Goal: Task Accomplishment & Management: Complete application form

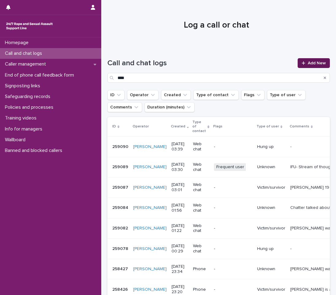
click at [307, 67] on link "Add New" at bounding box center [313, 63] width 32 height 10
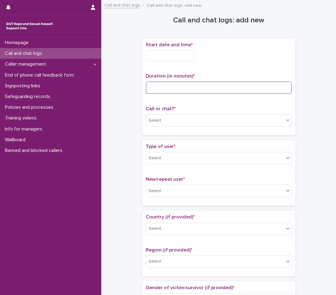
click at [159, 89] on input at bounding box center [219, 88] width 146 height 12
type input "*"
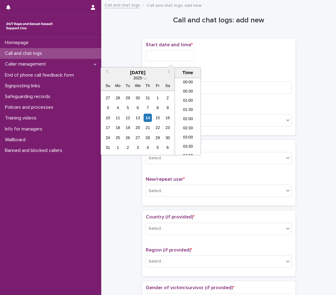
click at [172, 56] on input "text" at bounding box center [170, 55] width 48 height 11
click at [184, 116] on li "04:30" at bounding box center [188, 116] width 26 height 9
click at [182, 55] on input "**********" at bounding box center [170, 55] width 48 height 11
type input "**********"
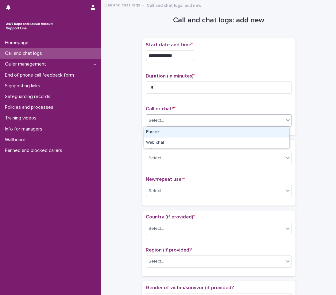
click at [166, 121] on div "Select..." at bounding box center [215, 121] width 138 height 10
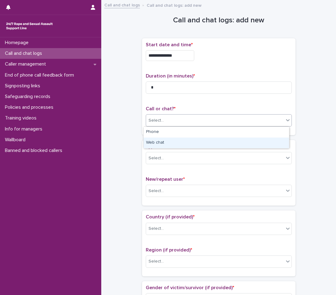
click at [159, 145] on div "Web chat" at bounding box center [215, 143] width 145 height 11
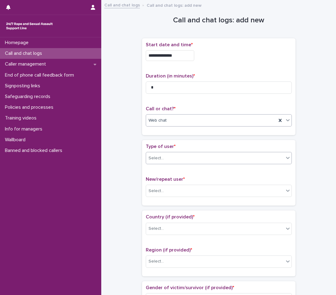
click at [164, 160] on div "Select..." at bounding box center [215, 158] width 138 height 10
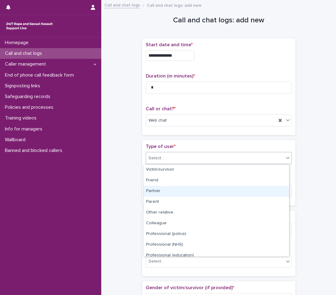
scroll to position [69, 0]
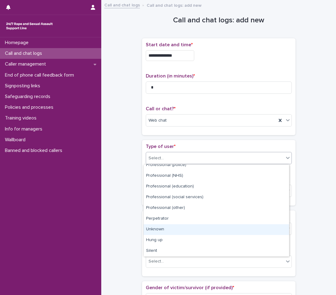
click at [160, 229] on div "Unknown" at bounding box center [215, 229] width 145 height 11
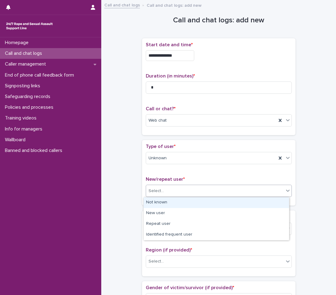
click at [171, 186] on div "Select..." at bounding box center [215, 191] width 138 height 10
click at [151, 202] on div "Not known" at bounding box center [215, 202] width 145 height 11
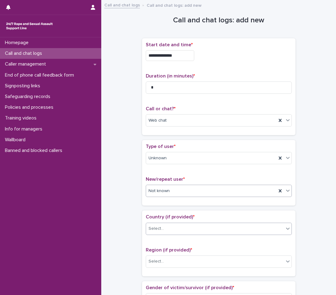
click at [164, 232] on div "Select..." at bounding box center [215, 229] width 138 height 10
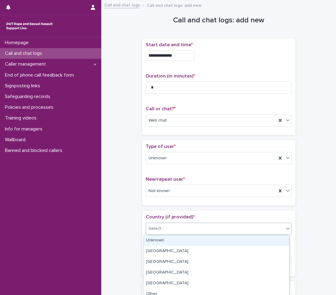
click at [159, 240] on div "Unknown" at bounding box center [215, 240] width 145 height 11
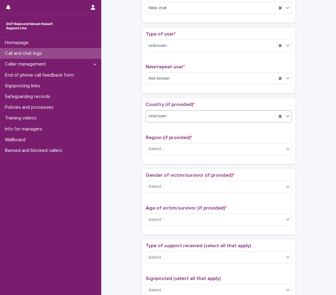
scroll to position [123, 0]
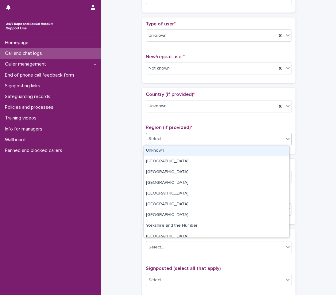
click at [171, 143] on div "Select..." at bounding box center [215, 139] width 138 height 10
click at [154, 154] on div "Unknown" at bounding box center [215, 151] width 145 height 11
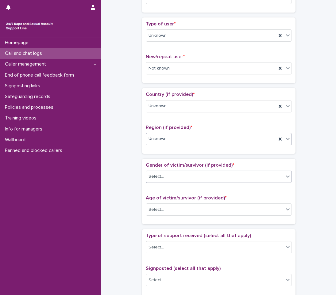
click at [158, 174] on div "Select..." at bounding box center [155, 177] width 15 height 6
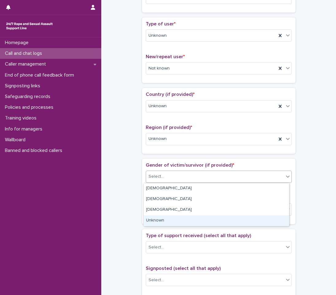
click at [153, 221] on div "Unknown" at bounding box center [215, 221] width 145 height 11
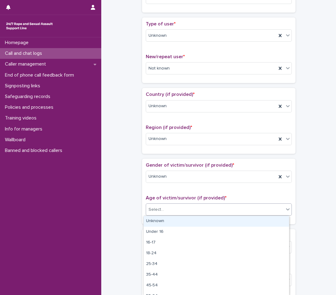
click at [160, 205] on div "Select..." at bounding box center [215, 210] width 138 height 10
click at [157, 222] on div "Unknown" at bounding box center [215, 221] width 145 height 11
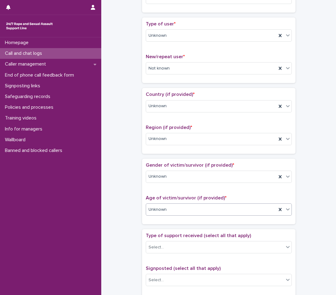
scroll to position [215, 0]
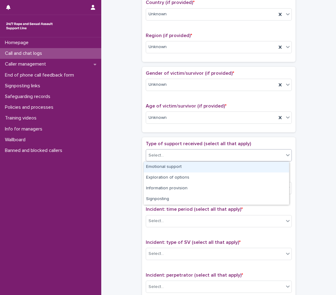
click at [153, 158] on div "Select..." at bounding box center [155, 155] width 15 height 6
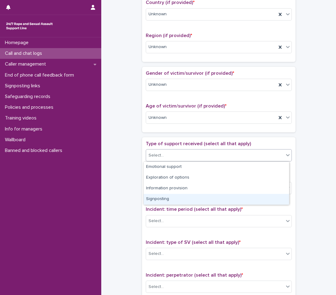
click at [134, 197] on div "**********" at bounding box center [218, 102] width 222 height 627
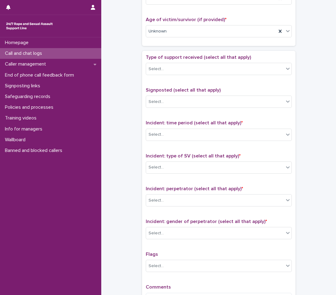
scroll to position [307, 0]
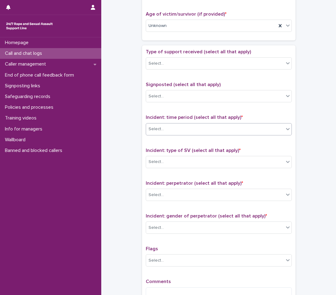
click at [160, 127] on div "Select..." at bounding box center [155, 129] width 15 height 6
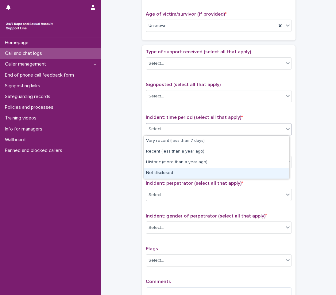
click at [156, 175] on div "Not disclosed" at bounding box center [215, 173] width 145 height 11
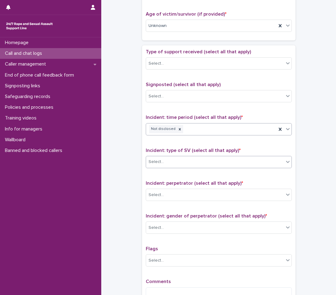
click at [164, 161] on input "text" at bounding box center [164, 161] width 1 height 5
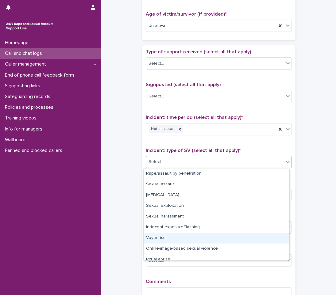
scroll to position [15, 0]
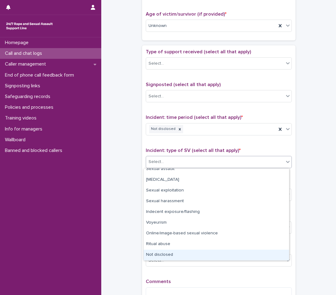
click at [169, 256] on div "Not disclosed" at bounding box center [215, 255] width 145 height 11
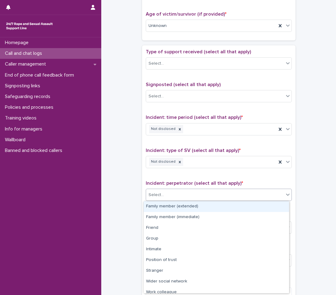
click at [180, 195] on div "Select..." at bounding box center [215, 195] width 138 height 10
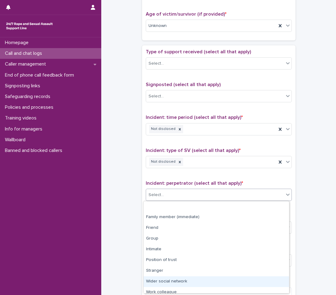
scroll to position [26, 0]
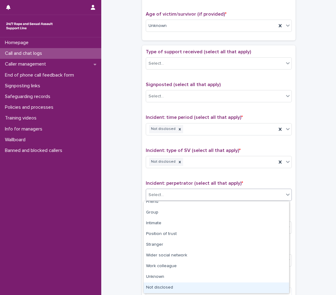
click at [174, 287] on div "Not disclosed" at bounding box center [215, 288] width 145 height 11
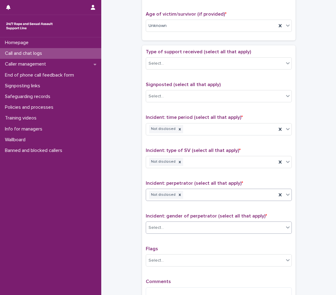
click at [162, 229] on div "Select..." at bounding box center [215, 228] width 138 height 10
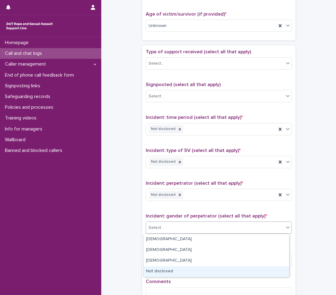
click at [159, 269] on div "Not disclosed" at bounding box center [215, 271] width 145 height 11
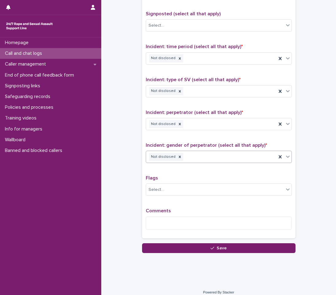
scroll to position [383, 0]
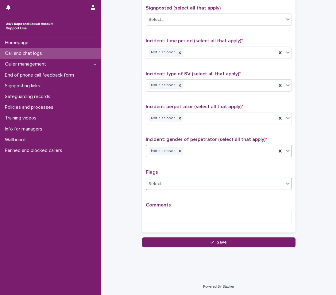
click at [168, 185] on div "Select..." at bounding box center [215, 184] width 138 height 10
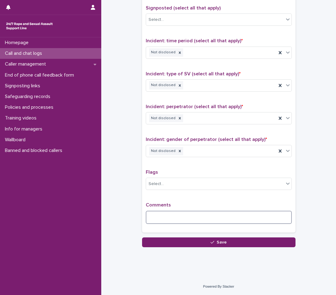
click at [159, 220] on textarea at bounding box center [219, 217] width 146 height 13
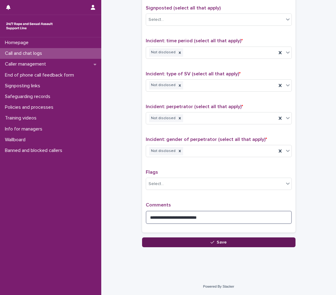
type textarea "**********"
click at [190, 245] on button "Save" at bounding box center [218, 243] width 153 height 10
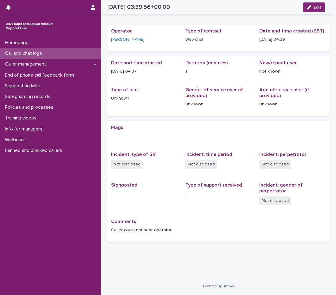
scroll to position [12, 0]
click at [322, 9] on button "Edit" at bounding box center [318, 8] width 22 height 10
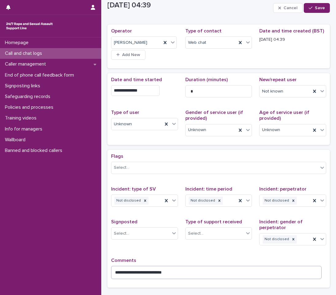
scroll to position [58, 0]
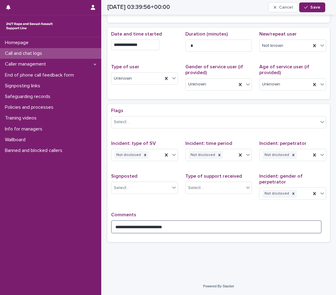
click at [186, 223] on textarea "**********" at bounding box center [216, 226] width 210 height 13
click at [115, 230] on textarea "**********" at bounding box center [216, 226] width 210 height 13
click at [129, 227] on textarea "**********" at bounding box center [216, 226] width 210 height 13
type textarea "**********"
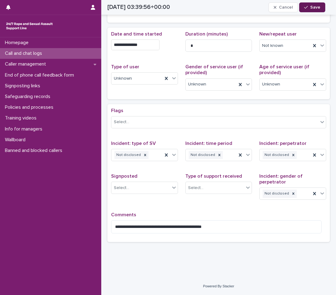
click at [317, 6] on span "Save" at bounding box center [315, 7] width 10 height 4
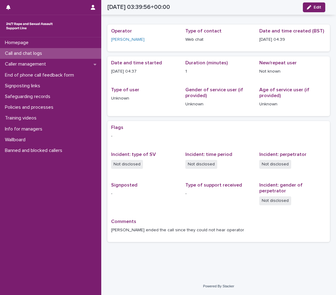
scroll to position [12, 0]
click at [48, 52] on div "Call and chat logs" at bounding box center [50, 53] width 101 height 11
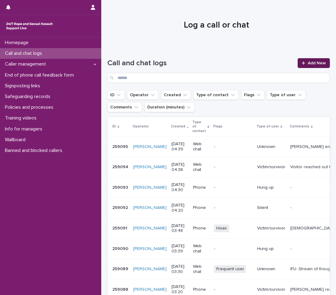
click at [314, 63] on span "Add New" at bounding box center [317, 63] width 18 height 4
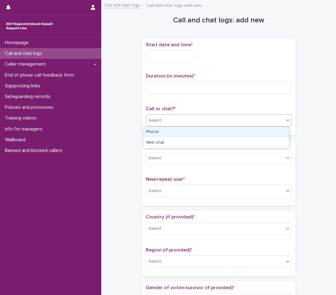
click at [153, 119] on div "Select..." at bounding box center [155, 120] width 15 height 6
click at [167, 128] on div "Phone" at bounding box center [215, 132] width 145 height 11
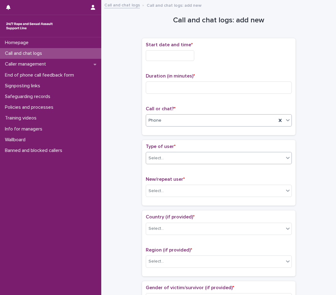
click at [174, 155] on div "Select..." at bounding box center [215, 158] width 138 height 10
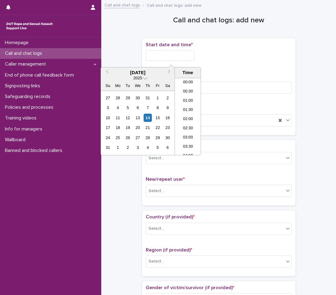
click at [163, 53] on input "text" at bounding box center [170, 55] width 48 height 11
click at [187, 117] on li "05:00" at bounding box center [188, 116] width 26 height 9
click at [191, 55] on input "**********" at bounding box center [170, 55] width 48 height 11
type input "**********"
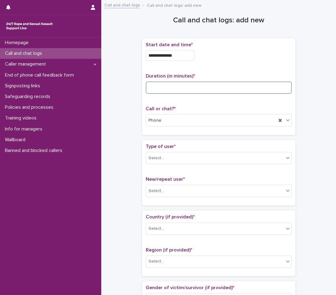
click at [238, 84] on input at bounding box center [219, 88] width 146 height 12
type input "*"
click at [179, 161] on div "Select..." at bounding box center [215, 158] width 138 height 10
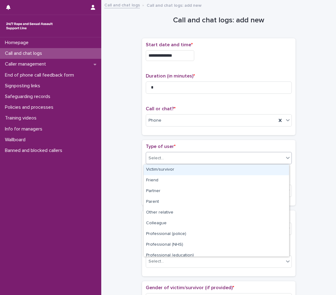
click at [177, 169] on div "Victim/survivor" at bounding box center [215, 170] width 145 height 11
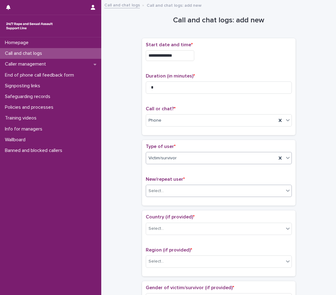
click at [172, 191] on div "Select..." at bounding box center [215, 191] width 138 height 10
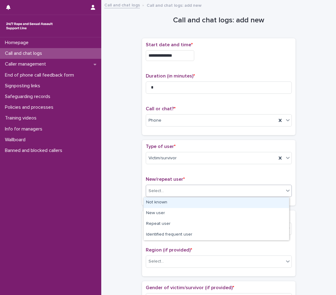
click at [166, 204] on div "Not known" at bounding box center [215, 202] width 145 height 11
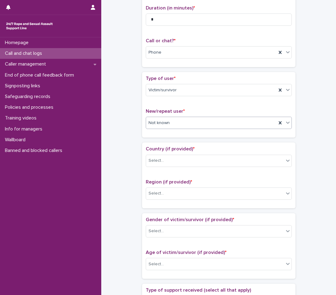
scroll to position [92, 0]
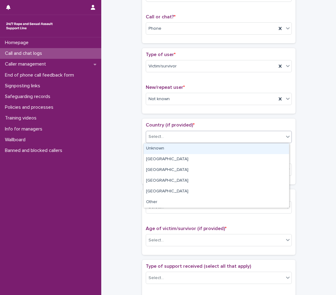
click at [183, 136] on div "Select..." at bounding box center [215, 137] width 138 height 10
click at [168, 145] on div "Unknown" at bounding box center [215, 148] width 145 height 11
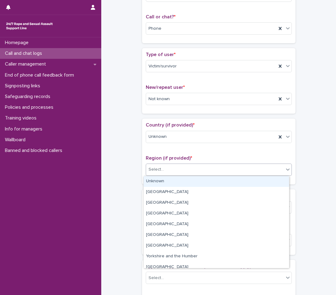
click at [159, 166] on div "Select..." at bounding box center [215, 170] width 138 height 10
click at [156, 185] on div "Unknown" at bounding box center [215, 181] width 145 height 11
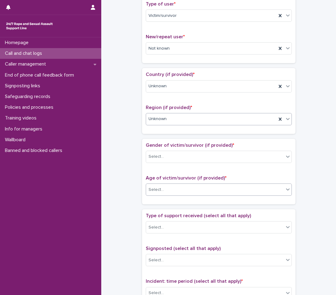
scroll to position [153, 0]
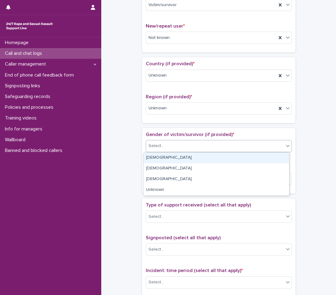
click at [196, 146] on div "Select..." at bounding box center [215, 146] width 138 height 10
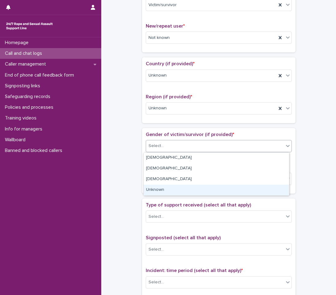
click at [147, 193] on div "Unknown" at bounding box center [215, 190] width 145 height 11
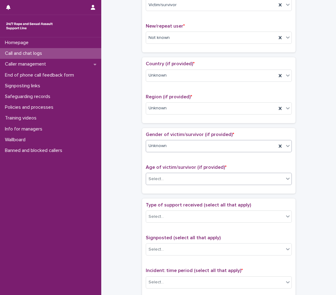
click at [189, 176] on div "Select..." at bounding box center [215, 179] width 138 height 10
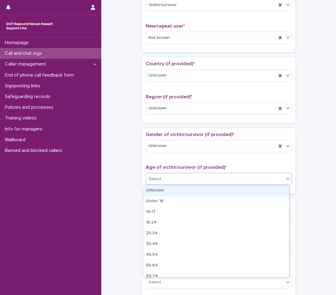
click at [178, 194] on div "Unknown" at bounding box center [215, 190] width 145 height 11
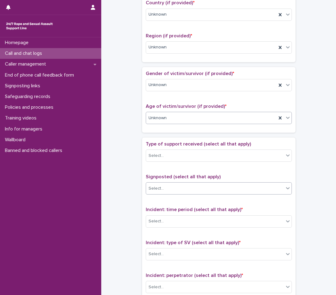
scroll to position [215, 0]
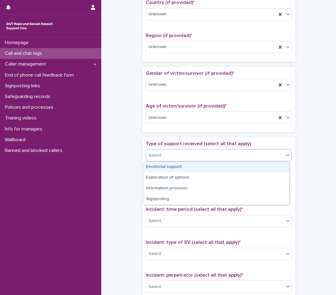
click at [206, 154] on div "Select..." at bounding box center [215, 156] width 138 height 10
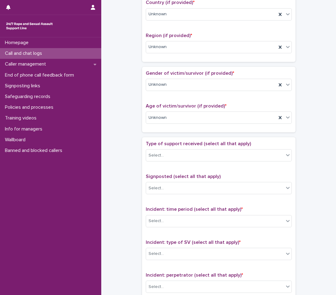
click at [111, 182] on div "**********" at bounding box center [218, 102] width 222 height 627
click at [192, 187] on div "Select..." at bounding box center [215, 188] width 138 height 10
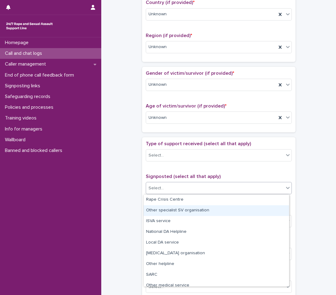
click at [109, 217] on div "**********" at bounding box center [218, 102] width 222 height 627
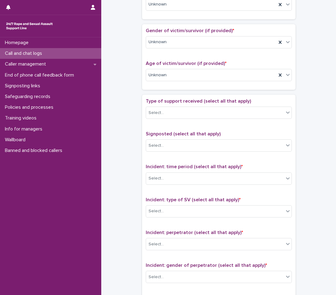
scroll to position [276, 0]
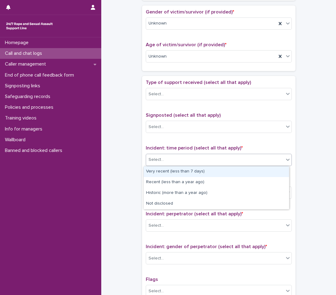
click at [207, 157] on div "Select..." at bounding box center [215, 160] width 138 height 10
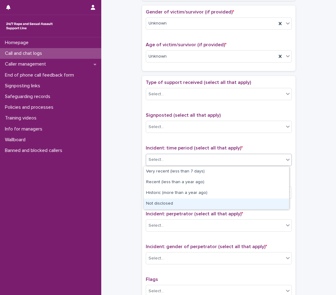
click at [161, 206] on div "Not disclosed" at bounding box center [215, 204] width 145 height 11
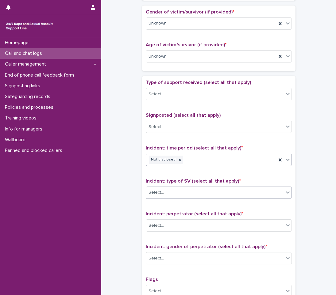
click at [166, 191] on div "Select..." at bounding box center [215, 193] width 138 height 10
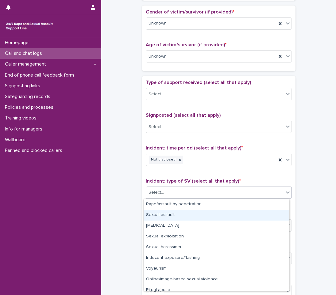
click at [162, 214] on div "Sexual assault" at bounding box center [215, 215] width 145 height 11
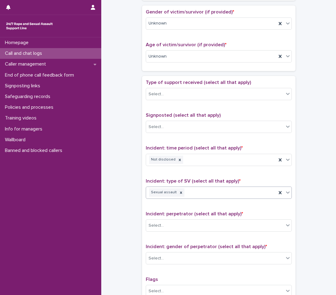
click at [240, 193] on div "Sexual assault" at bounding box center [211, 192] width 130 height 11
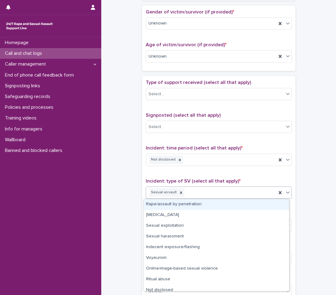
click at [185, 205] on div "Rape/assault by penetration" at bounding box center [215, 204] width 145 height 11
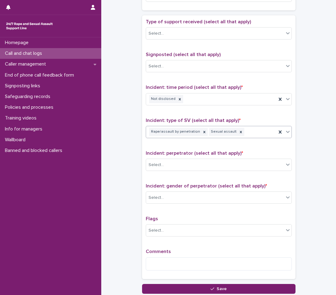
scroll to position [337, 0]
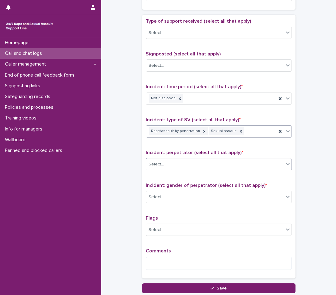
click at [218, 160] on div "Select..." at bounding box center [215, 164] width 138 height 10
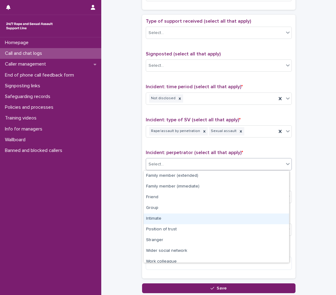
click at [176, 219] on div "Intimate" at bounding box center [215, 219] width 145 height 11
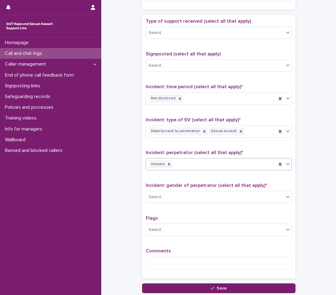
click at [224, 164] on div "Intimate" at bounding box center [211, 164] width 130 height 11
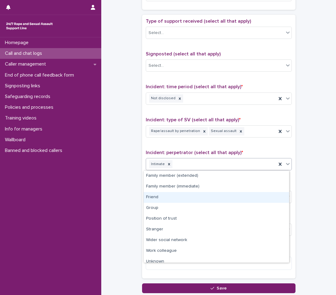
click at [154, 196] on div "Friend" at bounding box center [215, 197] width 145 height 11
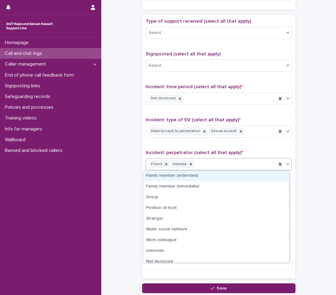
click at [224, 166] on div "Friend Intimate" at bounding box center [211, 164] width 130 height 11
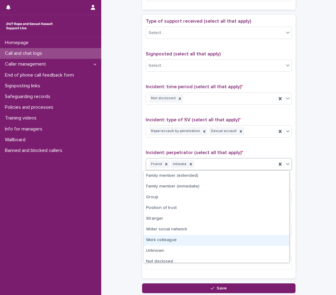
scroll to position [5, 0]
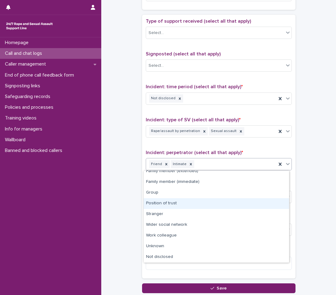
click at [188, 199] on div "Position of trust" at bounding box center [215, 203] width 145 height 11
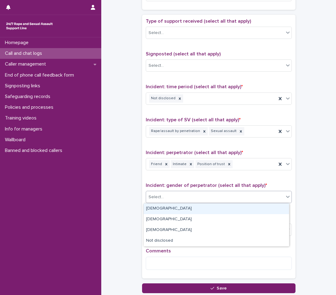
click at [189, 196] on div "Select..." at bounding box center [215, 197] width 138 height 10
click at [183, 207] on div "[DEMOGRAPHIC_DATA]" at bounding box center [215, 209] width 145 height 11
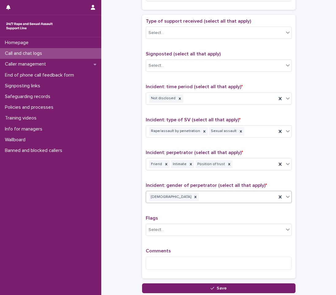
click at [227, 201] on div "[DEMOGRAPHIC_DATA]" at bounding box center [211, 197] width 130 height 11
click at [172, 262] on textarea at bounding box center [219, 263] width 146 height 13
click at [165, 266] on textarea at bounding box center [219, 263] width 146 height 13
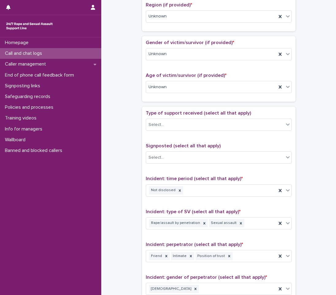
scroll to position [383, 0]
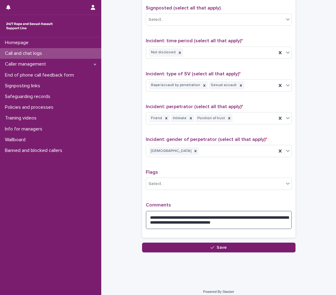
click at [222, 224] on textarea "**********" at bounding box center [219, 220] width 146 height 18
click at [245, 223] on textarea "**********" at bounding box center [219, 220] width 146 height 18
click at [214, 224] on textarea "**********" at bounding box center [219, 220] width 146 height 18
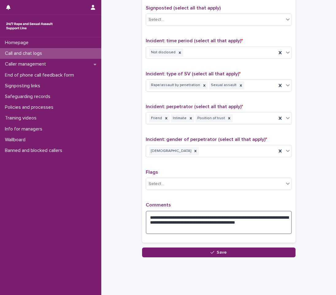
click at [175, 230] on textarea "**********" at bounding box center [219, 222] width 146 height 23
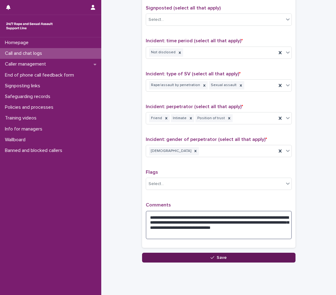
type textarea "**********"
click at [220, 256] on span "Save" at bounding box center [221, 258] width 10 height 4
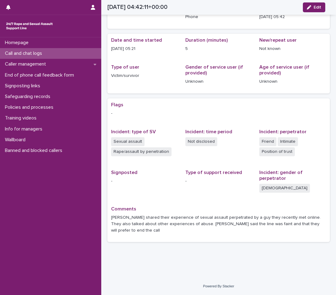
scroll to position [29, 0]
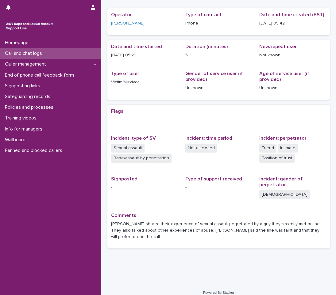
click at [47, 52] on p "Call and chat logs" at bounding box center [24, 54] width 44 height 6
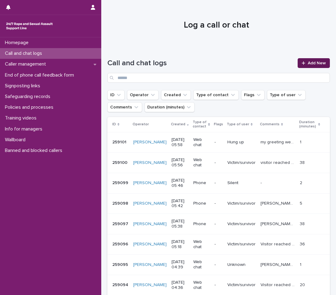
click at [310, 67] on link "Add New" at bounding box center [313, 63] width 32 height 10
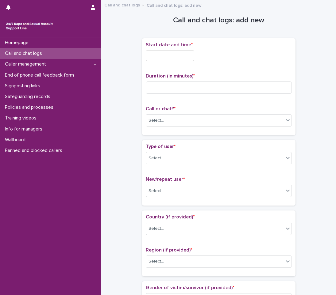
click at [188, 53] on input "text" at bounding box center [170, 55] width 48 height 11
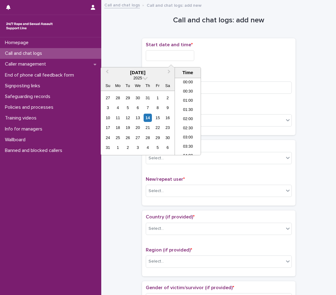
scroll to position [77, 0]
click at [185, 114] on li "06:00" at bounding box center [188, 116] width 26 height 9
type input "**********"
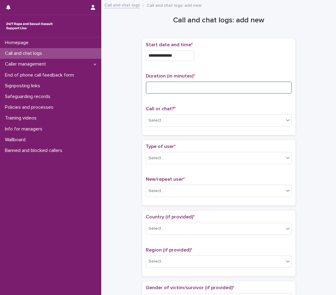
click at [181, 90] on input at bounding box center [219, 88] width 146 height 12
type input "*"
click at [182, 119] on div "Select..." at bounding box center [215, 121] width 138 height 10
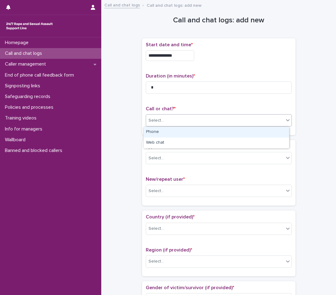
click at [160, 132] on div "Phone" at bounding box center [215, 132] width 145 height 11
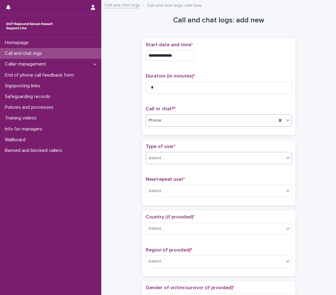
click at [159, 160] on div "Select..." at bounding box center [155, 158] width 15 height 6
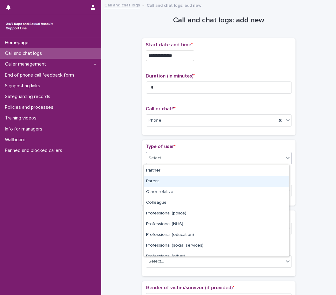
scroll to position [69, 0]
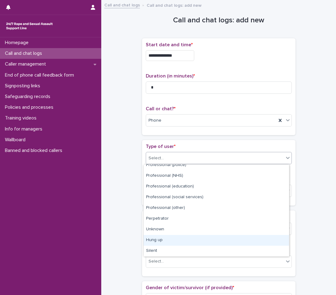
click at [147, 240] on div "Hung up" at bounding box center [215, 240] width 145 height 11
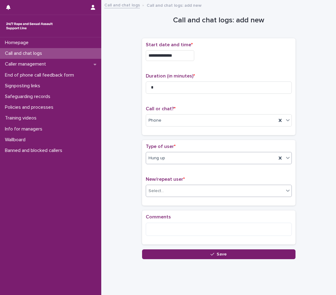
click at [162, 195] on div "Select..." at bounding box center [215, 191] width 138 height 10
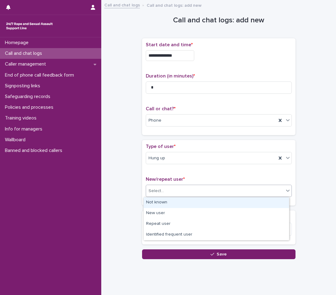
click at [159, 207] on div "Not known" at bounding box center [215, 202] width 145 height 11
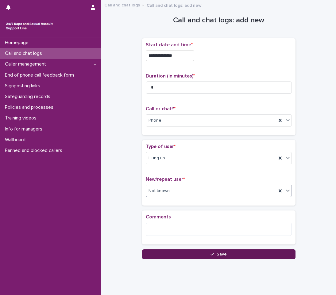
click at [186, 248] on div "Loading... Saving… Comments" at bounding box center [218, 230] width 153 height 39
click at [182, 250] on button "Save" at bounding box center [218, 255] width 153 height 10
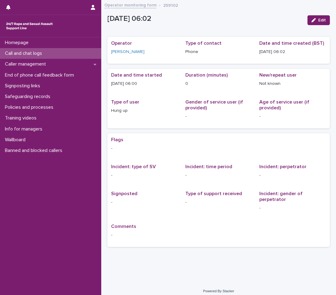
click at [47, 51] on p "Call and chat logs" at bounding box center [24, 54] width 44 height 6
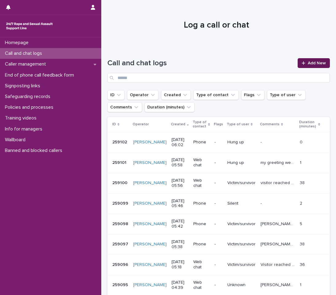
click at [297, 64] on link "Add New" at bounding box center [313, 63] width 32 height 10
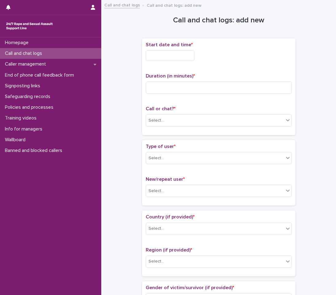
click at [172, 58] on input "text" at bounding box center [170, 55] width 48 height 11
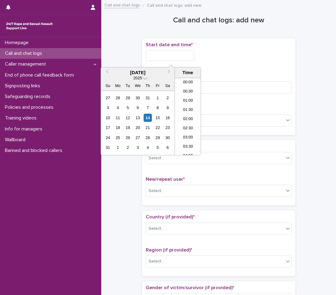
scroll to position [86, 0]
click at [191, 115] on li "06:30" at bounding box center [188, 116] width 26 height 9
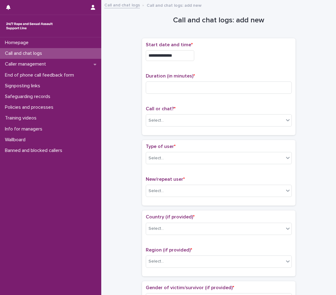
click at [187, 61] on input "**********" at bounding box center [170, 55] width 48 height 11
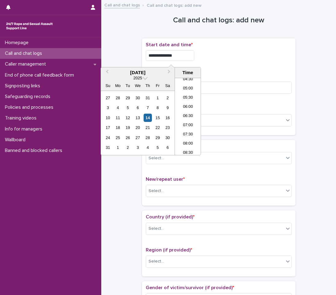
type input "**********"
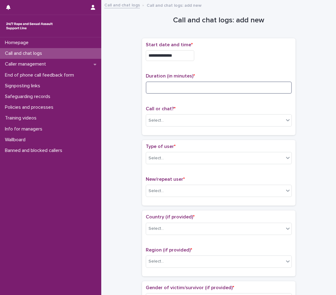
click at [183, 91] on input at bounding box center [219, 88] width 146 height 12
type input "*"
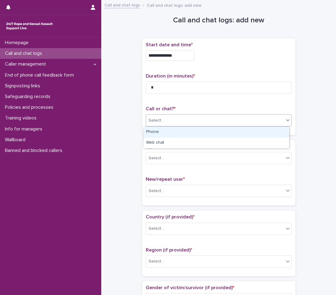
click at [158, 117] on div "Select..." at bounding box center [155, 120] width 15 height 6
click at [168, 132] on div "Phone" at bounding box center [215, 132] width 145 height 11
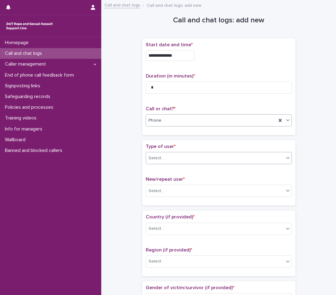
click at [159, 164] on div "Select..." at bounding box center [219, 158] width 146 height 12
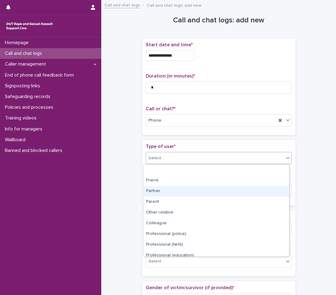
scroll to position [69, 0]
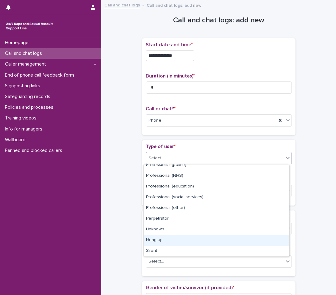
click at [152, 242] on div "Hung up" at bounding box center [215, 240] width 145 height 11
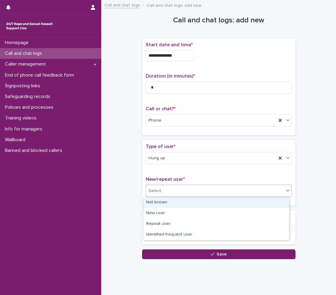
click at [163, 189] on div "Select..." at bounding box center [215, 191] width 138 height 10
click at [156, 206] on div "Not known" at bounding box center [215, 202] width 145 height 11
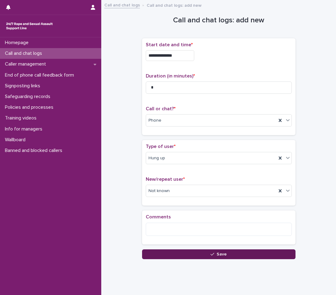
click at [231, 256] on button "Save" at bounding box center [218, 255] width 153 height 10
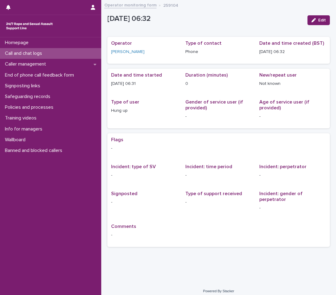
click at [23, 55] on p "Call and chat logs" at bounding box center [24, 54] width 44 height 6
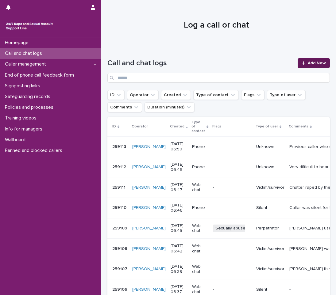
click at [311, 62] on span "Add New" at bounding box center [317, 63] width 18 height 4
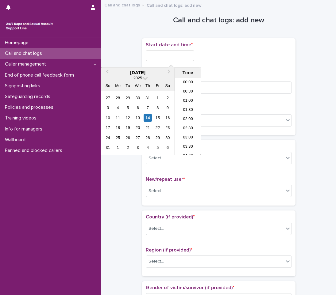
click at [176, 57] on input "text" at bounding box center [170, 55] width 48 height 11
click at [185, 113] on li "06:30" at bounding box center [188, 116] width 26 height 9
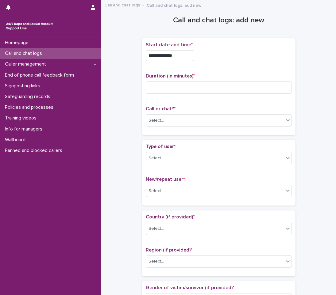
click at [188, 56] on input "**********" at bounding box center [170, 55] width 48 height 11
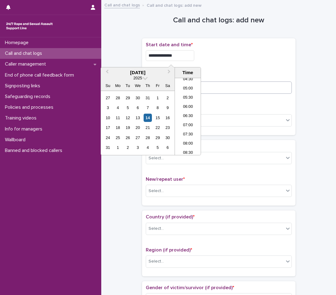
type input "**********"
click at [240, 84] on input at bounding box center [219, 88] width 146 height 12
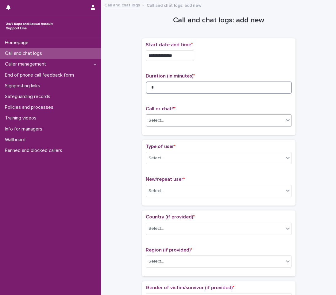
type input "*"
click at [202, 123] on div "Select..." at bounding box center [215, 121] width 138 height 10
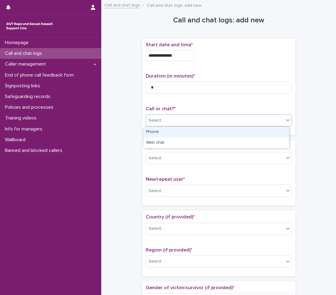
click at [161, 130] on div "Phone" at bounding box center [215, 132] width 145 height 11
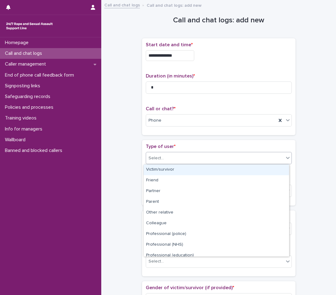
click at [159, 163] on div "Select..." at bounding box center [215, 158] width 138 height 10
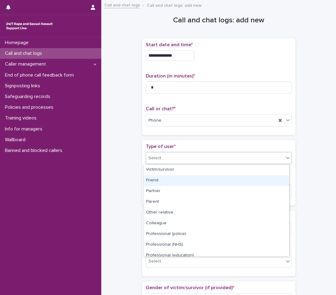
scroll to position [69, 0]
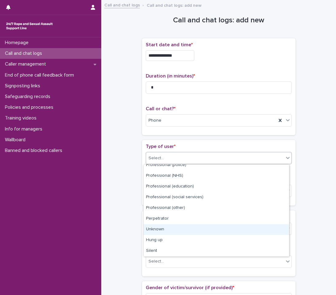
click at [170, 230] on div "Unknown" at bounding box center [215, 229] width 145 height 11
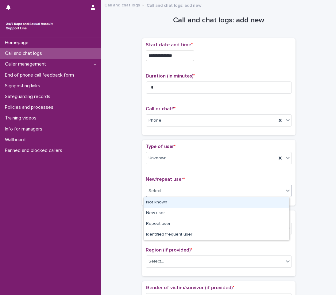
click at [183, 187] on div "Select..." at bounding box center [215, 191] width 138 height 10
click at [158, 201] on div "Not known" at bounding box center [215, 202] width 145 height 11
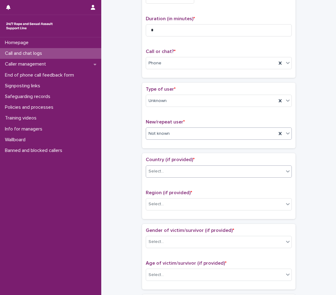
scroll to position [92, 0]
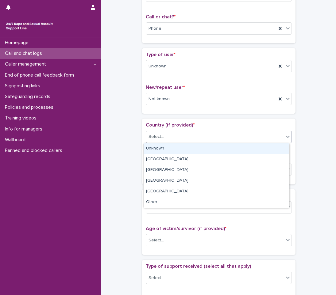
click at [176, 136] on div "Select..." at bounding box center [215, 137] width 138 height 10
click at [162, 151] on div "Unknown" at bounding box center [215, 148] width 145 height 11
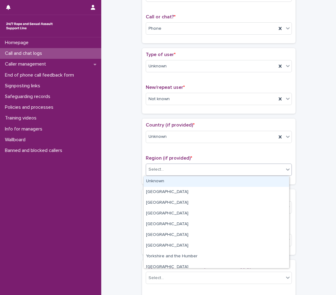
click at [158, 175] on div "Select..." at bounding box center [215, 170] width 138 height 10
click at [155, 181] on div "Unknown" at bounding box center [215, 181] width 145 height 11
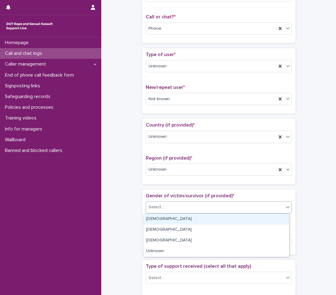
click at [153, 206] on div "Select..." at bounding box center [155, 207] width 15 height 6
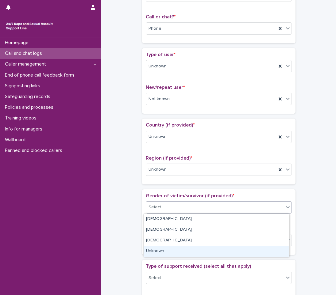
click at [175, 253] on div "Unknown" at bounding box center [215, 251] width 145 height 11
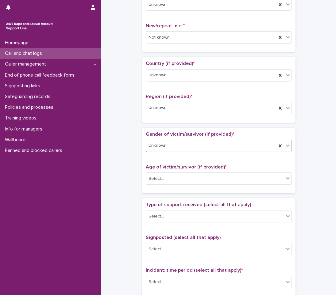
scroll to position [184, 0]
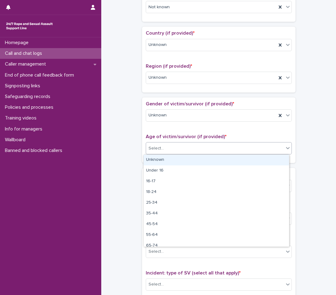
click at [168, 147] on div "Select..." at bounding box center [215, 148] width 138 height 10
click at [162, 160] on div "Unknown" at bounding box center [215, 160] width 145 height 11
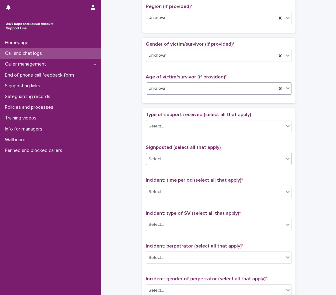
scroll to position [245, 0]
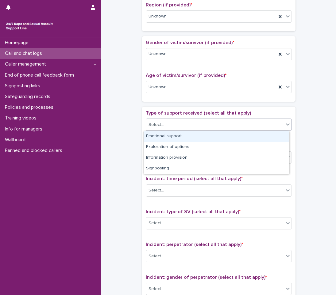
click at [189, 124] on div "Select..." at bounding box center [215, 125] width 138 height 10
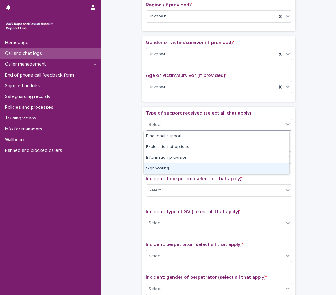
click at [131, 176] on div "**********" at bounding box center [218, 71] width 222 height 627
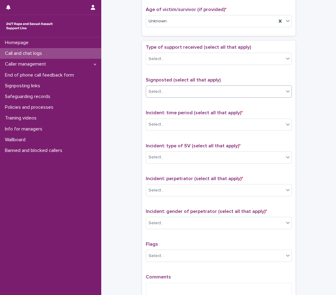
scroll to position [337, 0]
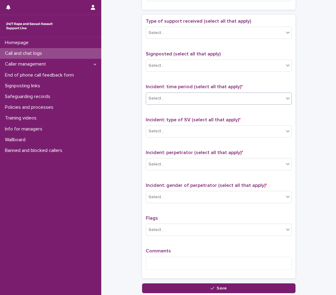
click at [207, 103] on div "Select..." at bounding box center [215, 99] width 138 height 10
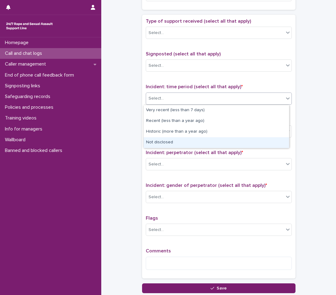
click at [163, 143] on div "Not disclosed" at bounding box center [215, 142] width 145 height 11
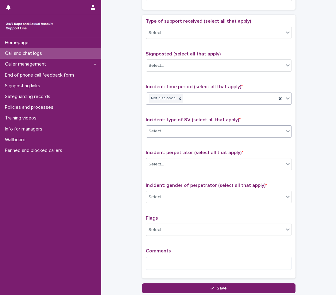
click at [176, 129] on div "Select..." at bounding box center [215, 131] width 138 height 10
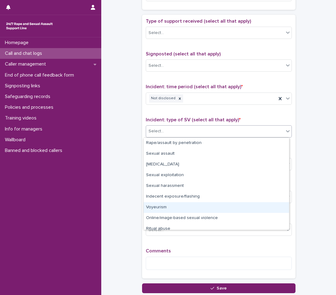
scroll to position [15, 0]
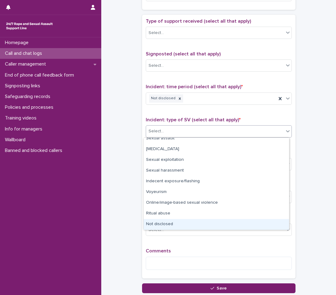
click at [161, 227] on div "Not disclosed" at bounding box center [215, 224] width 145 height 11
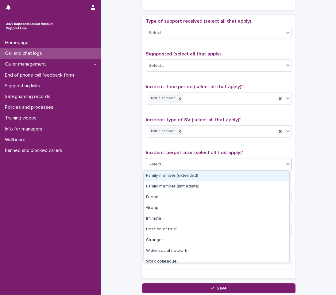
click at [185, 164] on div "Select..." at bounding box center [215, 164] width 138 height 10
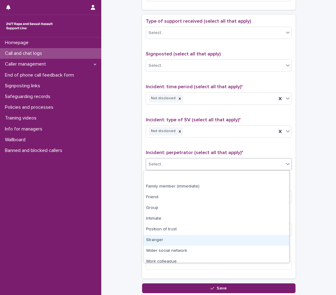
scroll to position [26, 0]
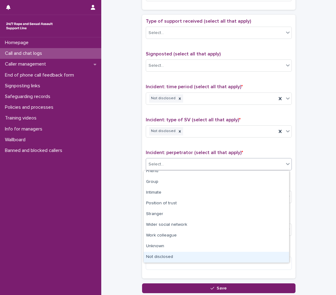
click at [165, 255] on div "Not disclosed" at bounding box center [215, 257] width 145 height 11
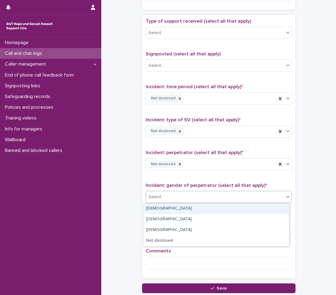
click at [185, 192] on div "Select..." at bounding box center [219, 197] width 146 height 12
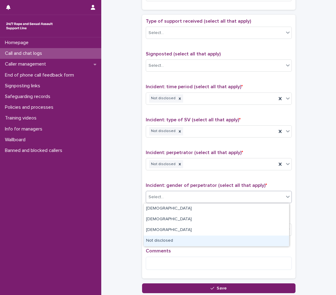
click at [156, 239] on div "Not disclosed" at bounding box center [215, 241] width 145 height 11
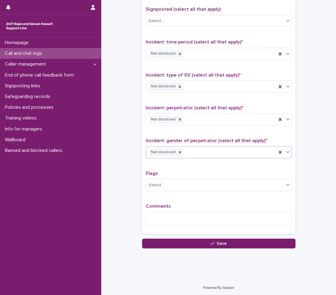
scroll to position [383, 0]
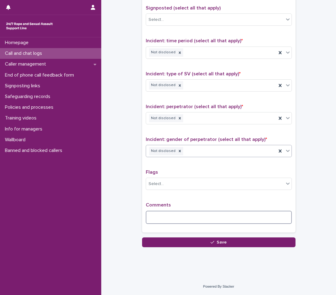
click at [163, 219] on textarea at bounding box center [219, 217] width 146 height 13
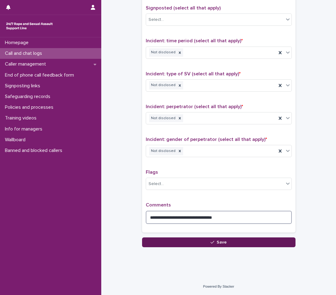
type textarea "**********"
click at [222, 243] on span "Save" at bounding box center [221, 242] width 10 height 4
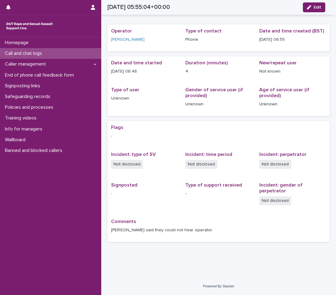
scroll to position [12, 0]
click at [32, 54] on p "Call and chat logs" at bounding box center [24, 54] width 44 height 6
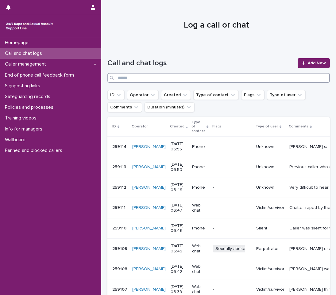
click at [147, 80] on input "Search" at bounding box center [218, 78] width 222 height 10
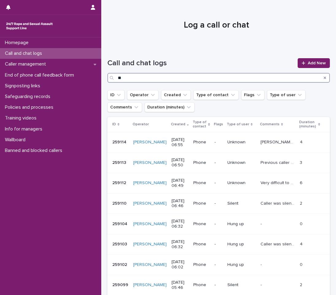
type input "*"
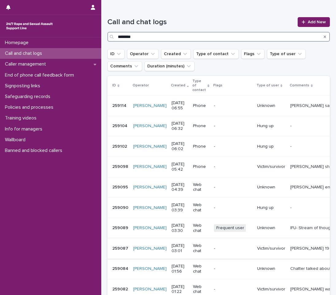
scroll to position [31, 0]
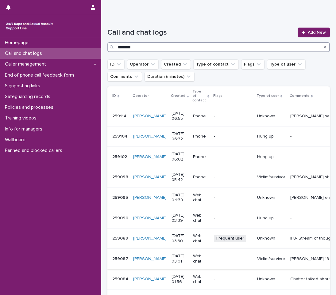
type input "********"
click at [318, 27] on div "Call and chat logs ******** Add New" at bounding box center [218, 37] width 222 height 44
click at [300, 36] on link "Add New" at bounding box center [313, 33] width 32 height 10
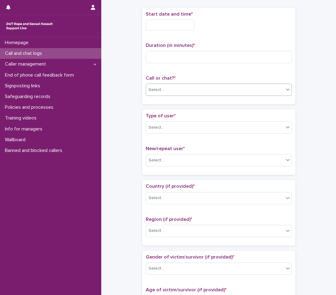
scroll to position [34, 0]
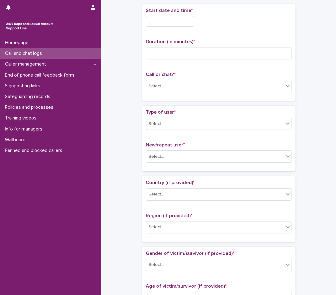
click at [165, 21] on input "text" at bounding box center [170, 21] width 48 height 11
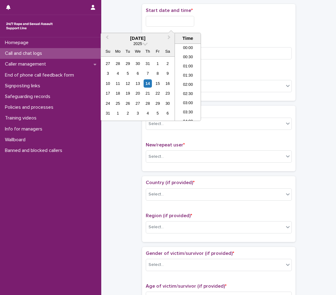
scroll to position [95, 0]
click at [191, 80] on li "07:00" at bounding box center [188, 82] width 26 height 9
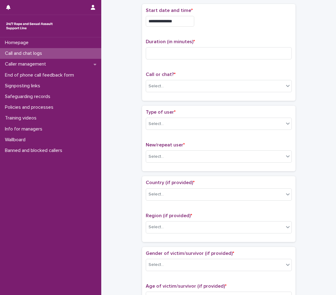
click at [193, 21] on input "**********" at bounding box center [170, 21] width 48 height 11
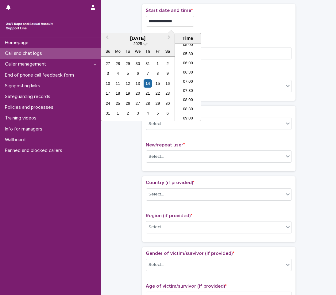
type input "**********"
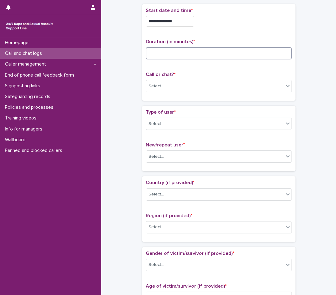
click at [185, 59] on input at bounding box center [219, 53] width 146 height 12
type input "*"
click at [162, 84] on div "Select..." at bounding box center [215, 86] width 138 height 10
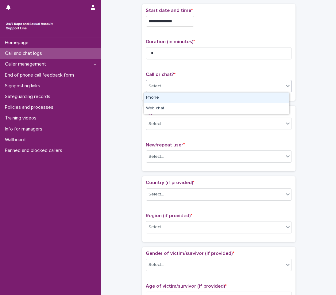
click at [167, 99] on div "Phone" at bounding box center [215, 98] width 145 height 11
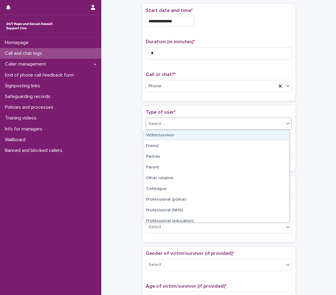
click at [168, 128] on div "Select..." at bounding box center [215, 124] width 138 height 10
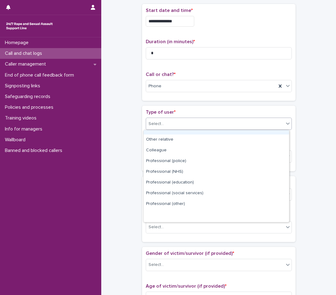
scroll to position [69, 0]
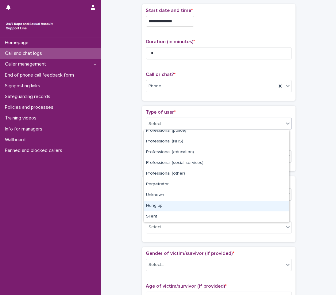
click at [151, 208] on div "Hung up" at bounding box center [215, 206] width 145 height 11
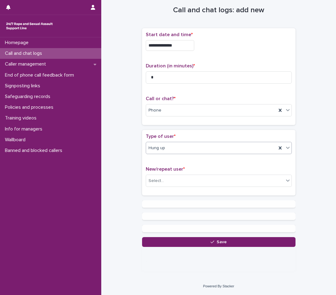
scroll to position [0, 0]
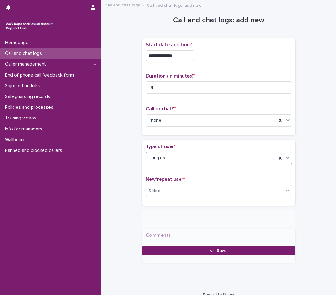
click at [171, 152] on div "Type of user * option Hung up, selected. 0 results available. Select is focused…" at bounding box center [219, 156] width 146 height 25
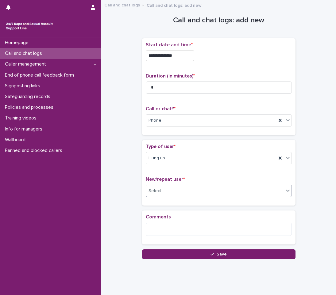
click at [162, 192] on div "Select..." at bounding box center [215, 191] width 138 height 10
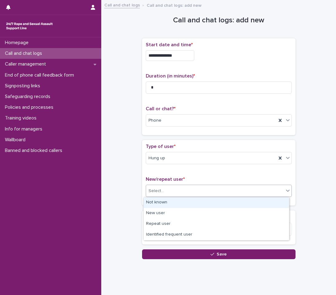
click at [162, 201] on div "Not known" at bounding box center [215, 202] width 145 height 11
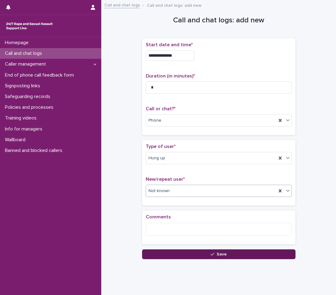
click at [210, 255] on icon "button" at bounding box center [212, 254] width 4 height 4
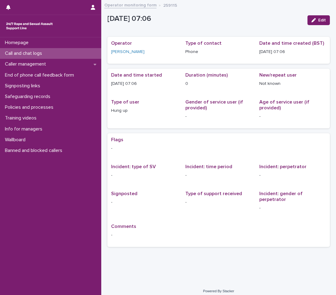
click at [15, 51] on p "Call and chat logs" at bounding box center [24, 54] width 44 height 6
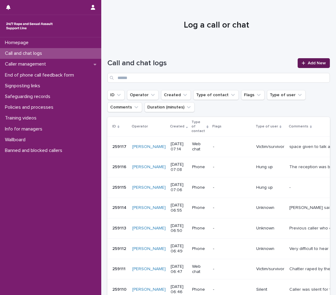
click at [318, 63] on span "Add New" at bounding box center [317, 63] width 18 height 4
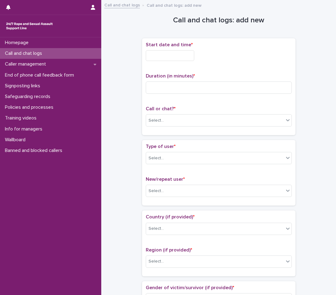
click at [161, 54] on input "text" at bounding box center [170, 55] width 48 height 11
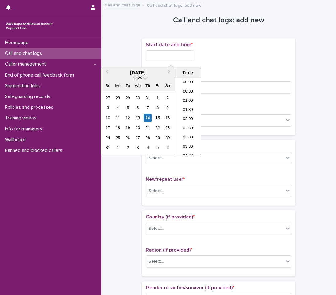
scroll to position [104, 0]
click at [183, 106] on li "07:00" at bounding box center [188, 107] width 26 height 9
click at [185, 54] on input "**********" at bounding box center [170, 55] width 48 height 11
type input "**********"
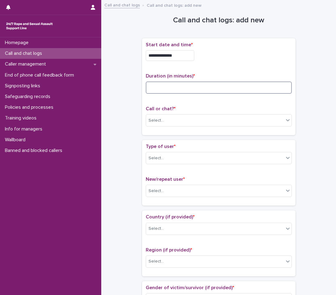
click at [162, 85] on input at bounding box center [219, 88] width 146 height 12
click at [165, 88] on input "**" at bounding box center [219, 88] width 146 height 12
type input "*"
type input "**"
click at [194, 121] on div "Select..." at bounding box center [215, 121] width 138 height 10
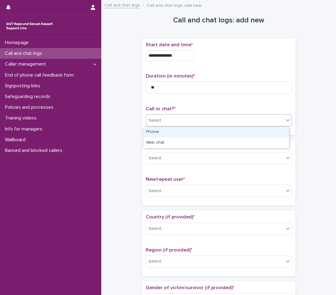
click at [161, 134] on div "Phone" at bounding box center [215, 132] width 145 height 11
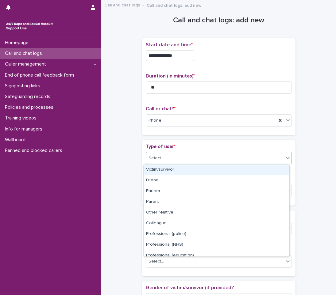
click at [164, 159] on input "text" at bounding box center [164, 158] width 1 height 5
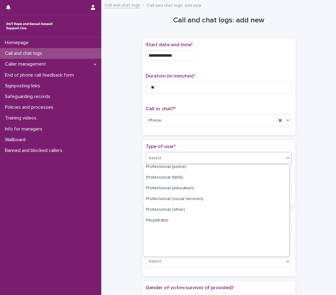
scroll to position [69, 0]
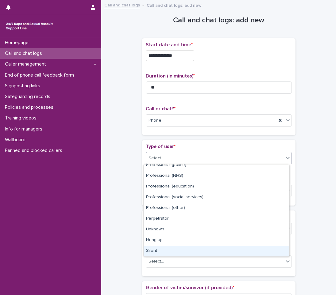
click at [158, 256] on div "Silent" at bounding box center [215, 251] width 145 height 11
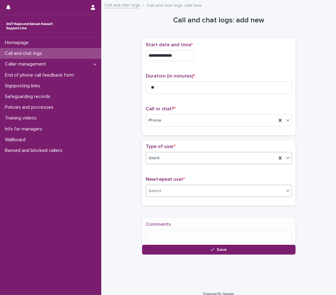
click at [181, 188] on div "Select..." at bounding box center [215, 191] width 138 height 10
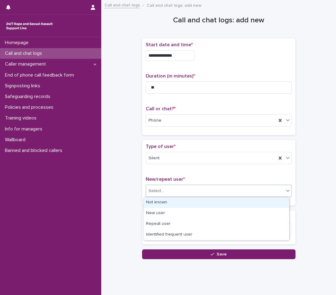
click at [152, 204] on div "Not known" at bounding box center [215, 202] width 145 height 11
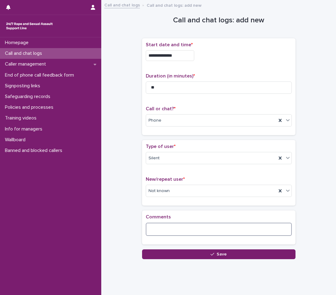
click at [185, 230] on textarea at bounding box center [219, 229] width 146 height 13
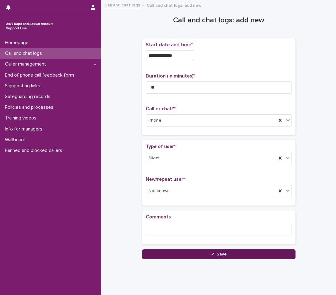
click at [223, 255] on span "Save" at bounding box center [221, 254] width 10 height 4
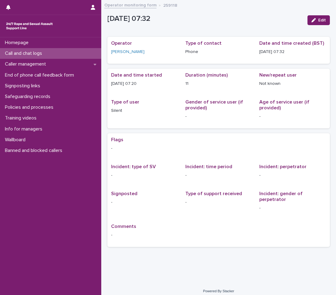
click at [55, 56] on div "Call and chat logs" at bounding box center [50, 53] width 101 height 11
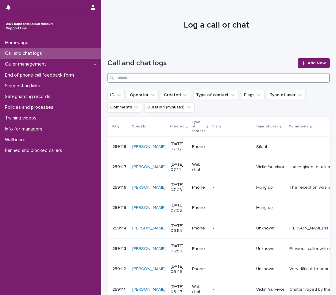
click at [192, 79] on input "Search" at bounding box center [218, 78] width 222 height 10
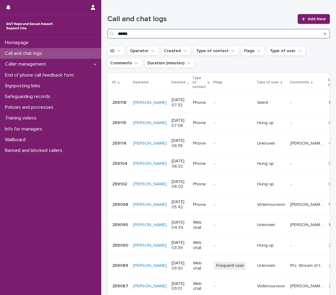
scroll to position [61, 0]
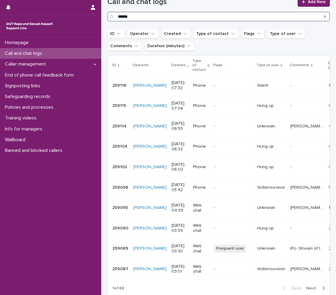
type input "******"
